Goal: Task Accomplishment & Management: Use online tool/utility

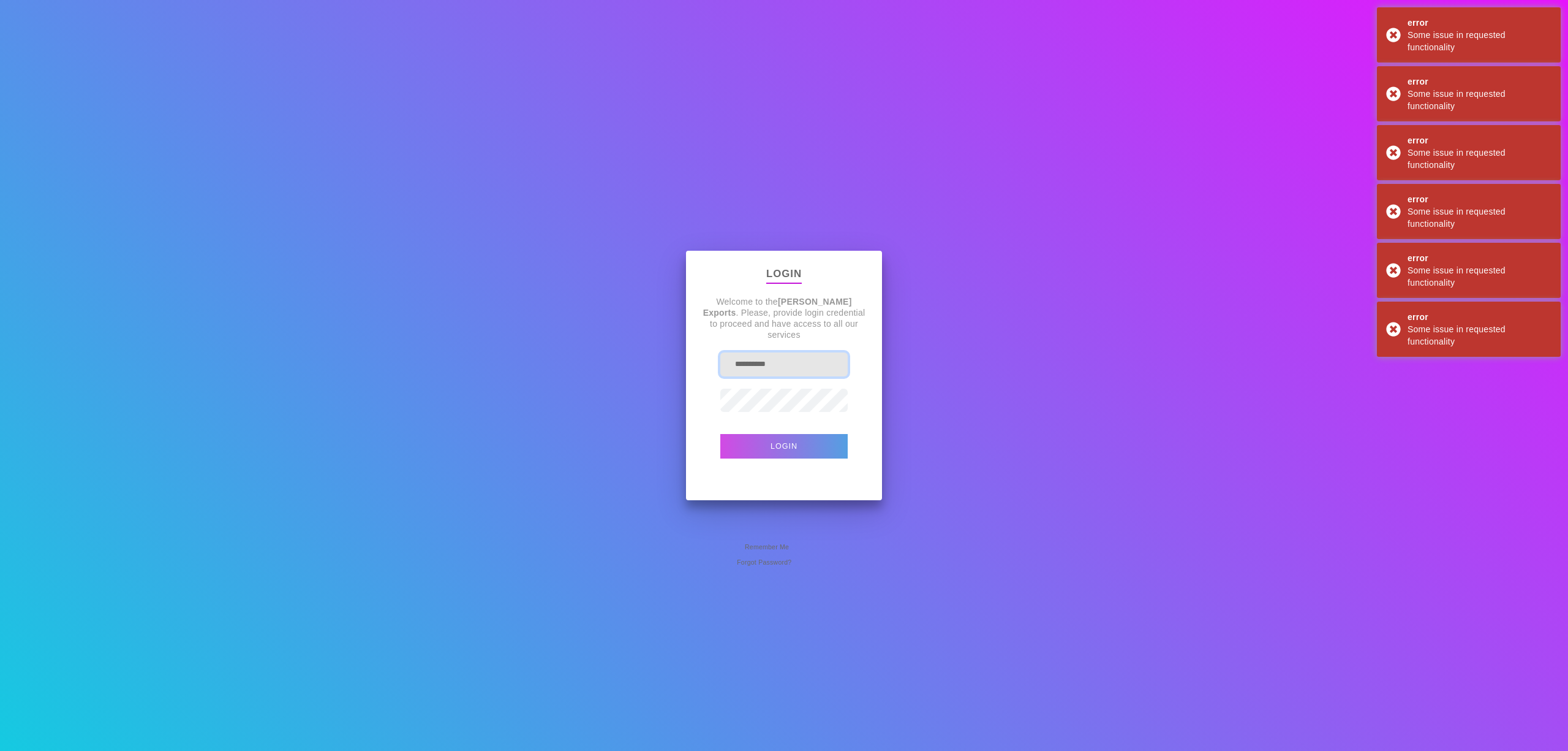
drag, startPoint x: 785, startPoint y: 361, endPoint x: 628, endPoint y: 316, distance: 163.3
click at [638, 323] on div "**********" at bounding box center [784, 376] width 1568 height 751
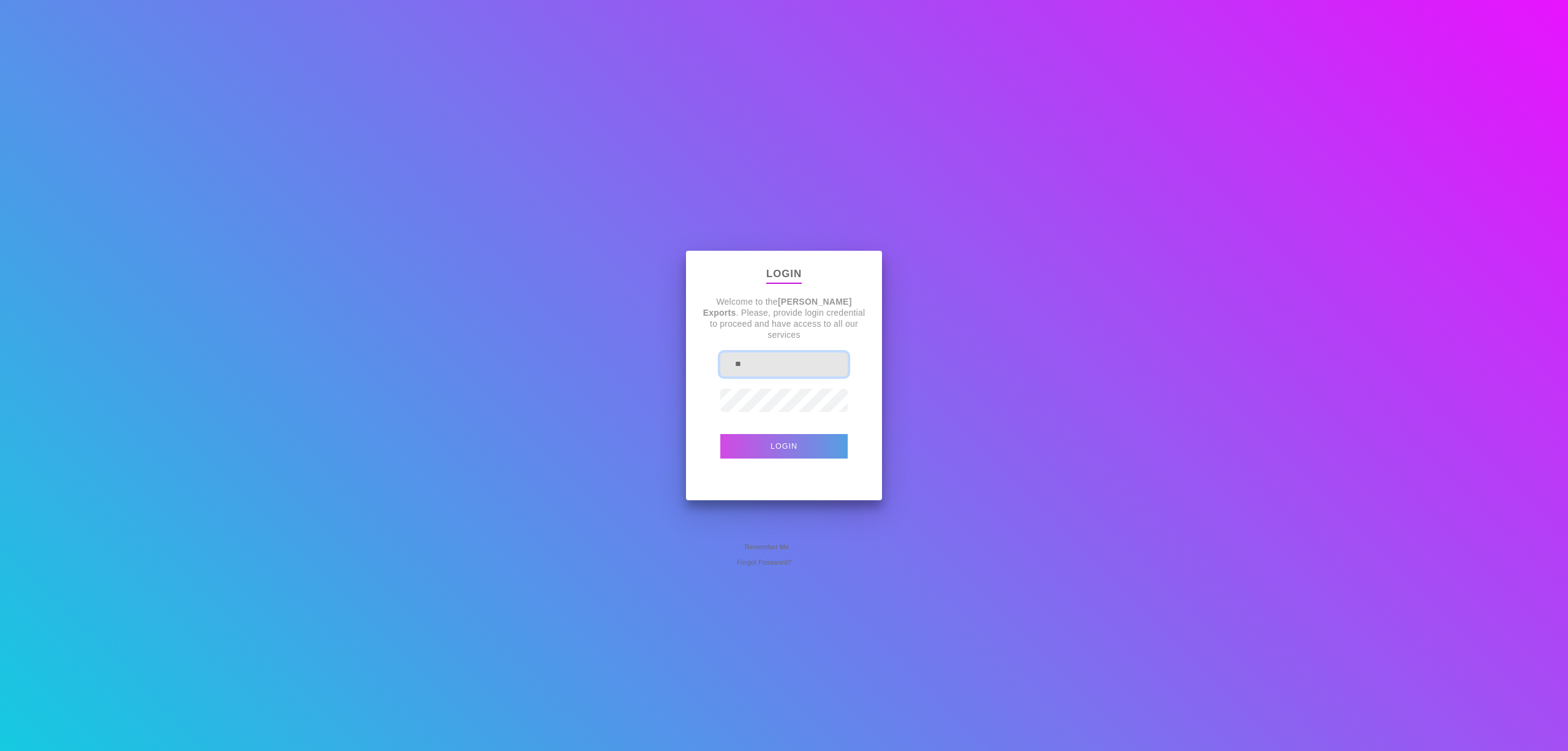
type input "*"
type input "**********"
click at [720, 434] on button "Login" at bounding box center [784, 447] width 128 height 25
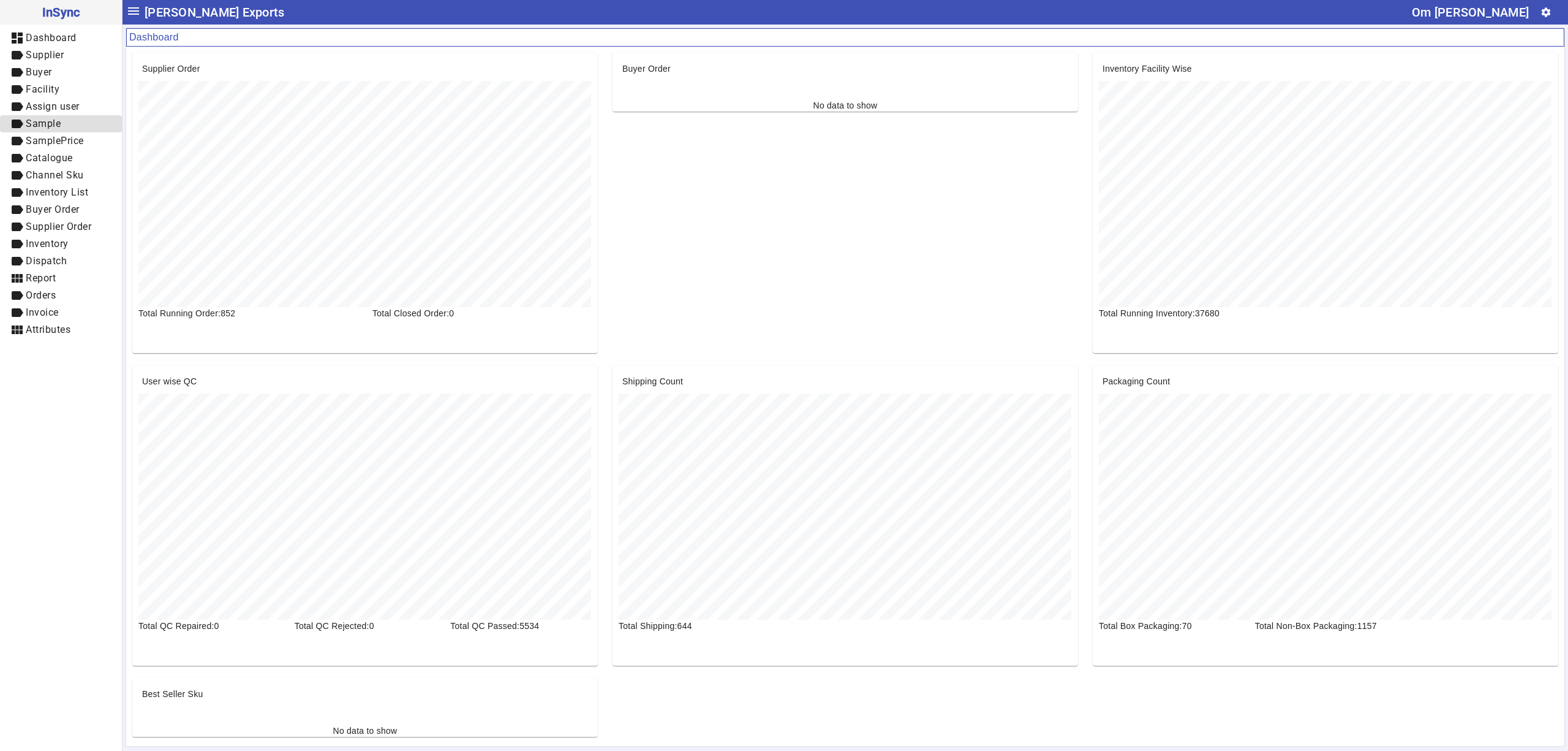
click at [83, 123] on span "label Sample" at bounding box center [61, 124] width 102 height 15
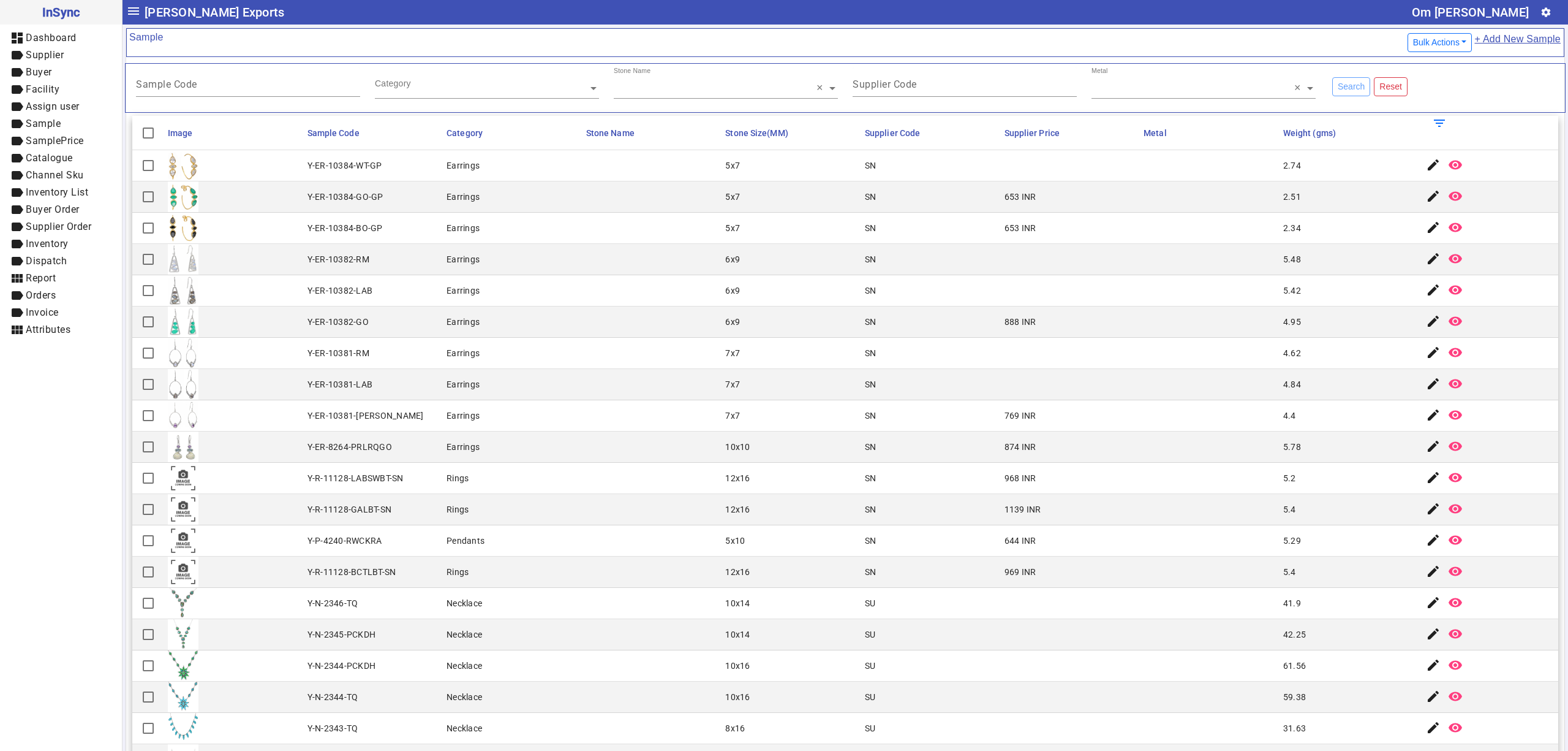
click at [545, 478] on mat-cell "Rings" at bounding box center [512, 478] width 140 height 31
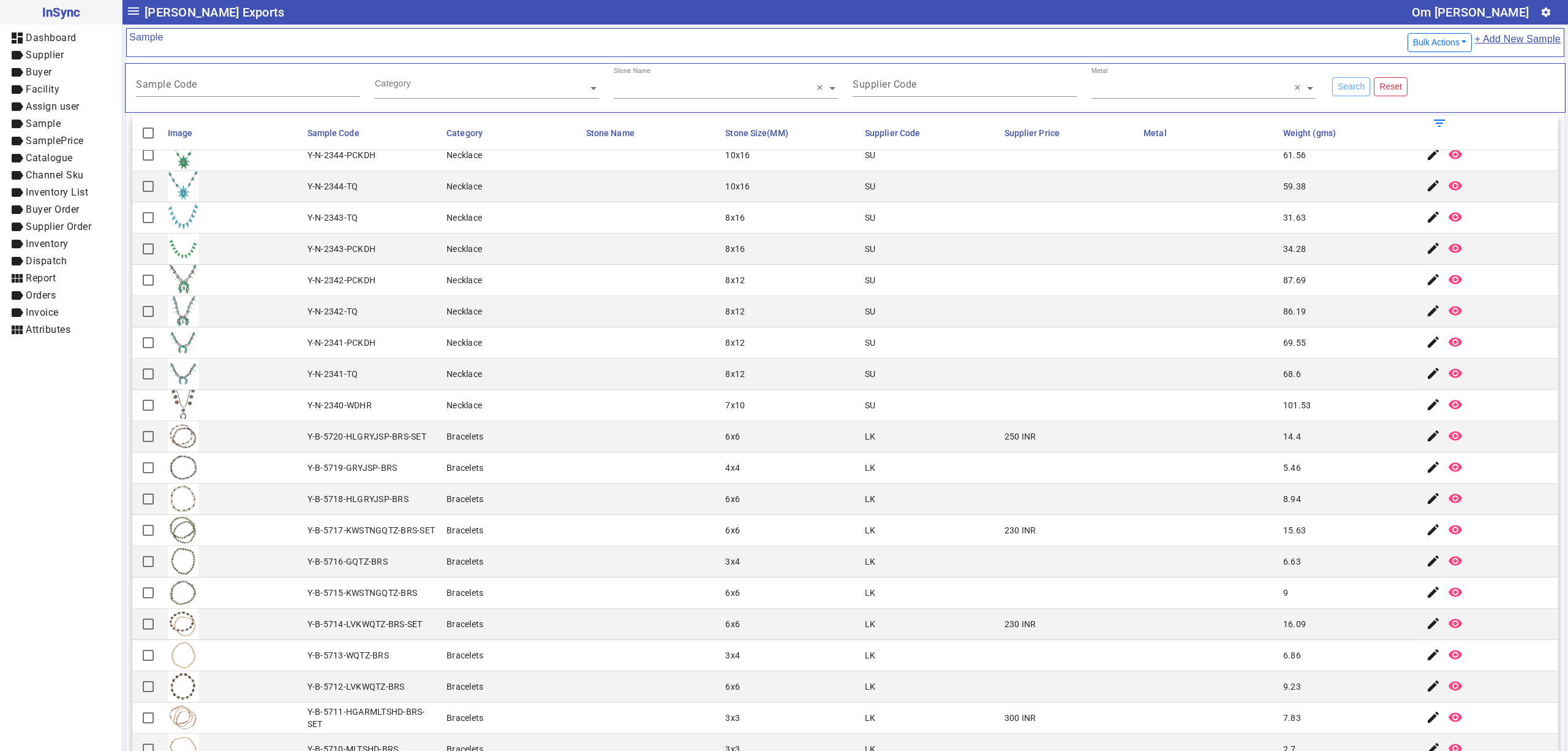
scroll to position [481, 0]
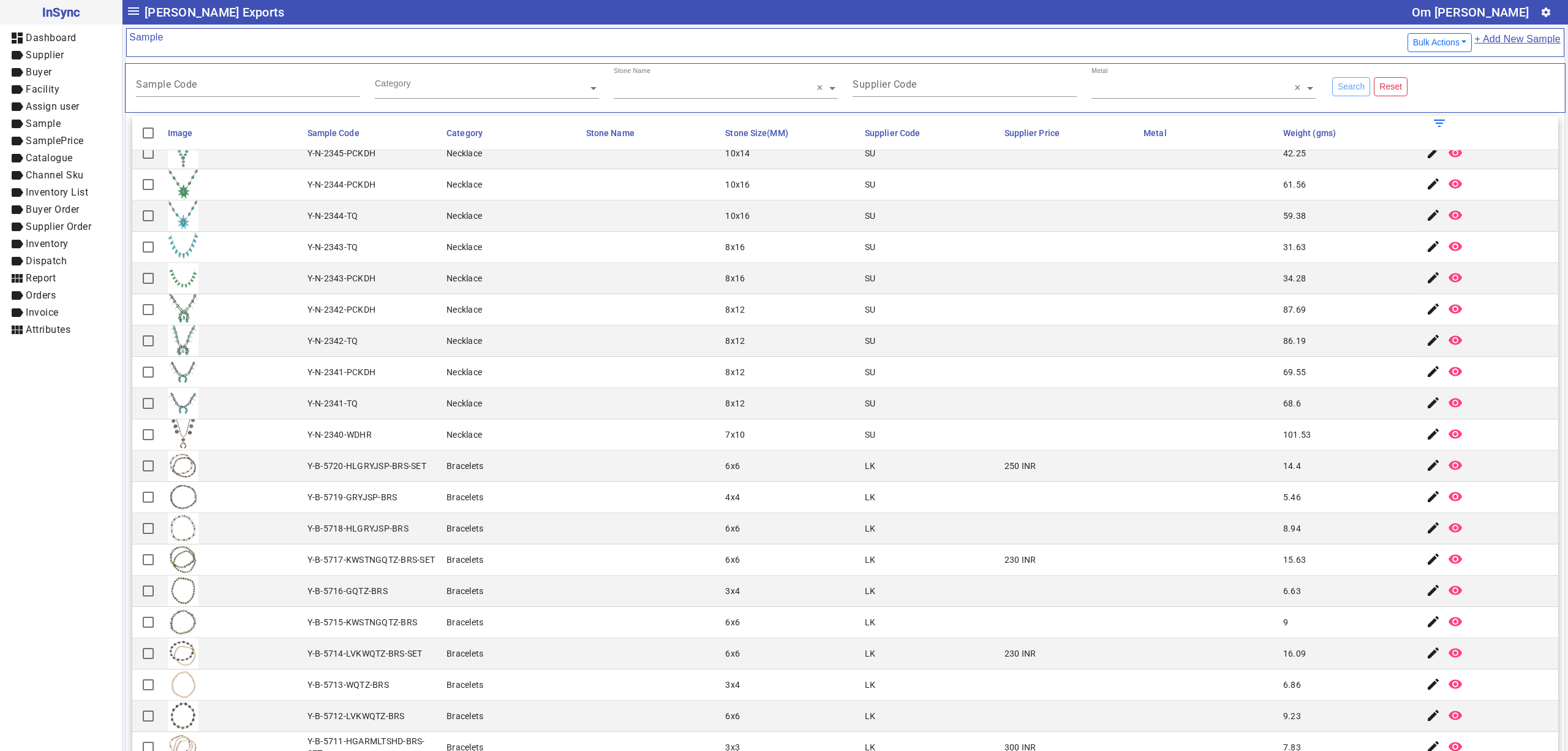
click at [626, 418] on mat-cell at bounding box center [652, 403] width 140 height 31
click at [296, 289] on mat-cell at bounding box center [234, 278] width 140 height 31
click at [604, 481] on mat-cell at bounding box center [652, 465] width 140 height 31
